Goal: Check status: Check status

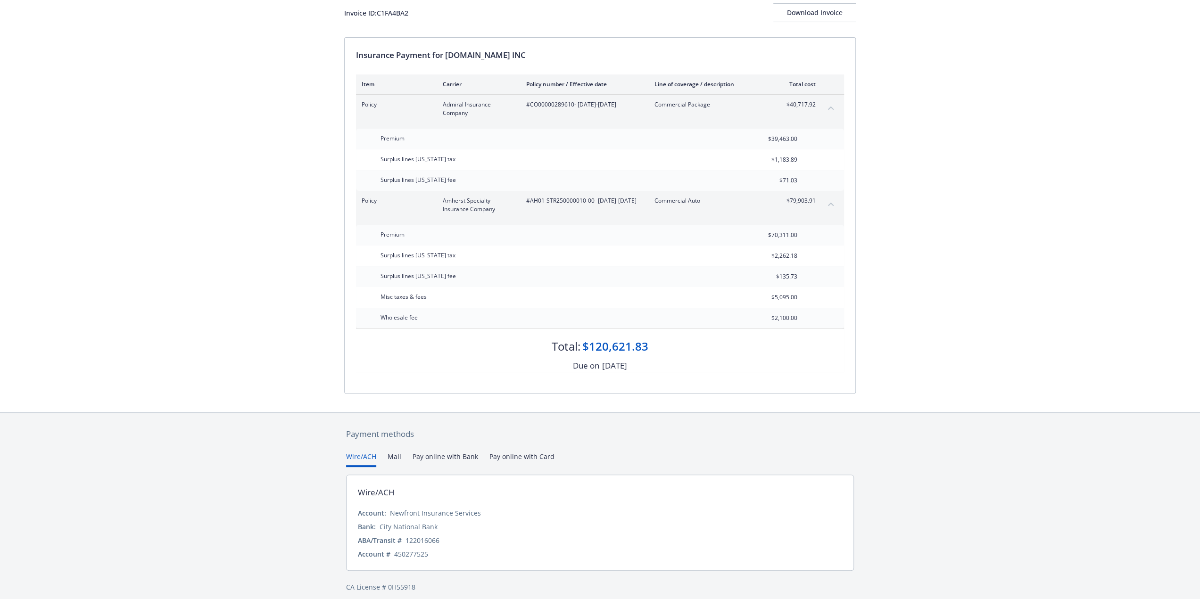
scroll to position [21, 0]
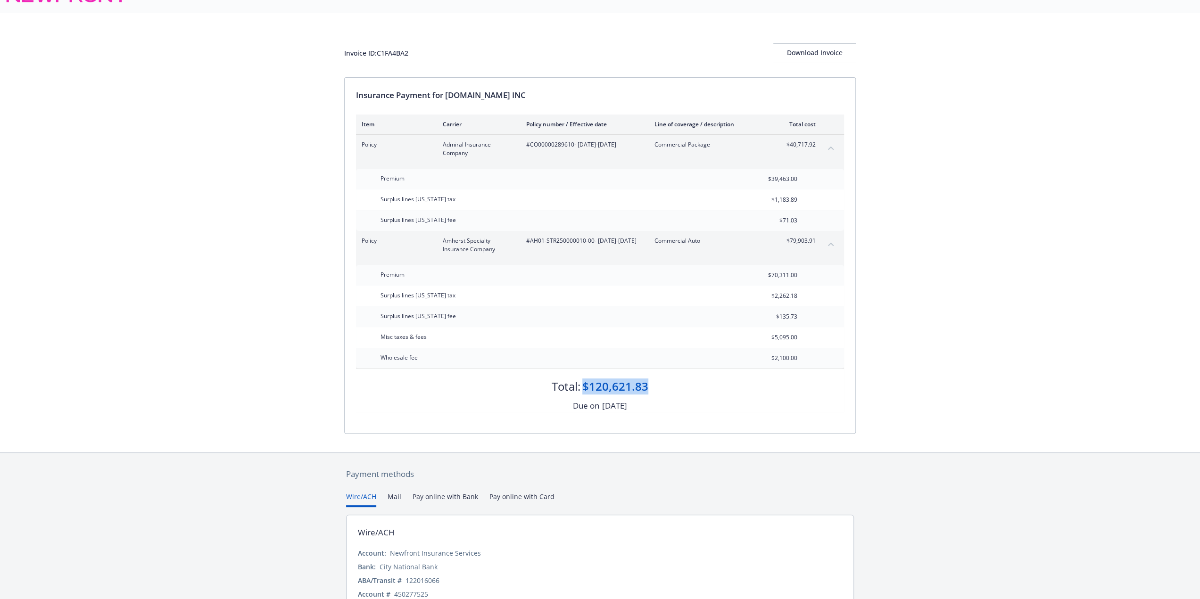
drag, startPoint x: 655, startPoint y: 387, endPoint x: 577, endPoint y: 387, distance: 78.3
click at [583, 387] on div "Total: $120,621.83" at bounding box center [600, 381] width 488 height 25
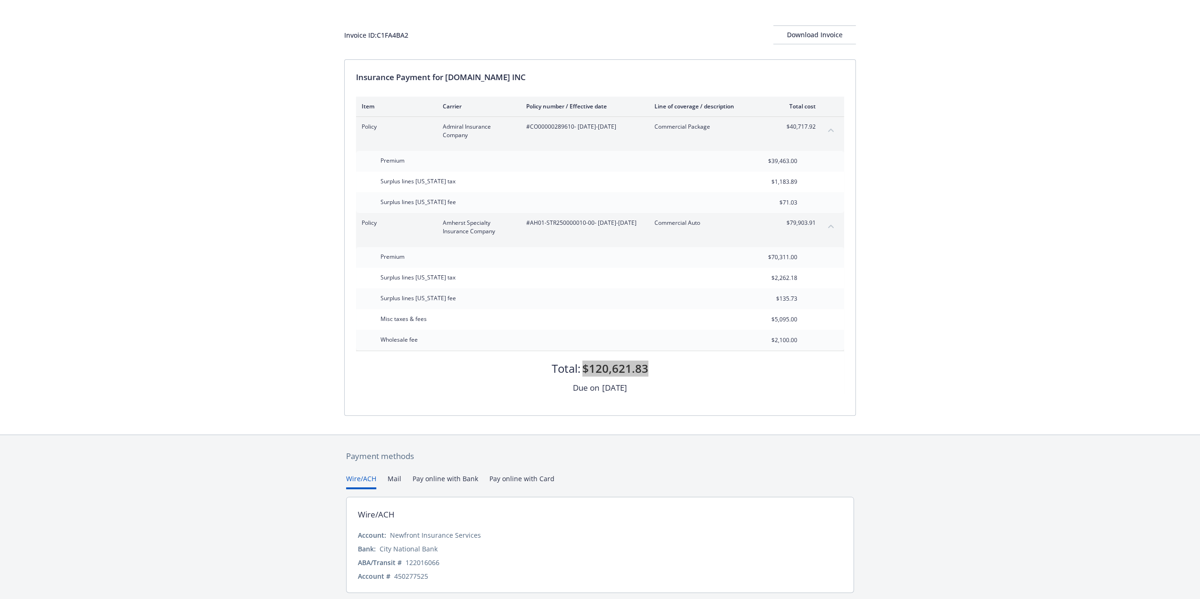
scroll to position [68, 0]
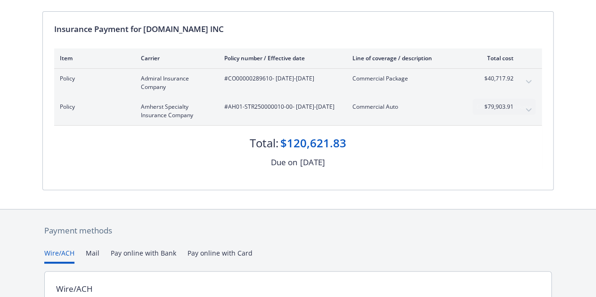
scroll to position [47, 0]
